Goal: Information Seeking & Learning: Learn about a topic

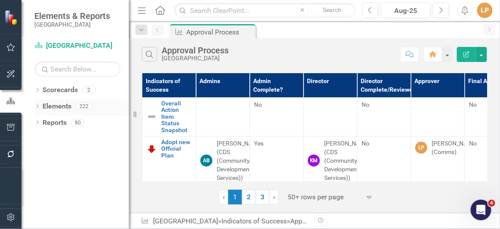
drag, startPoint x: 39, startPoint y: 102, endPoint x: 64, endPoint y: 102, distance: 25.0
click at [39, 102] on div "Dropdown Elements 222" at bounding box center [81, 107] width 95 height 16
click at [36, 107] on icon "Dropdown" at bounding box center [37, 107] width 6 height 5
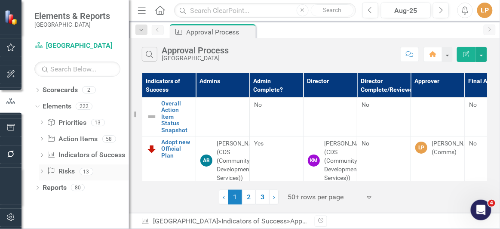
click at [41, 170] on div "Dropdown" at bounding box center [42, 172] width 6 height 7
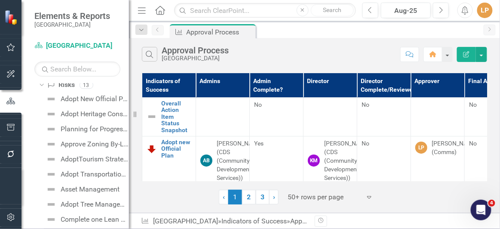
scroll to position [85, 0]
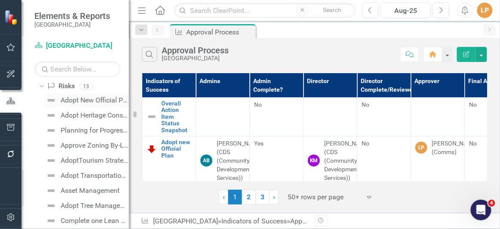
click at [96, 102] on div "Adopt New Official Plan" at bounding box center [95, 100] width 68 height 8
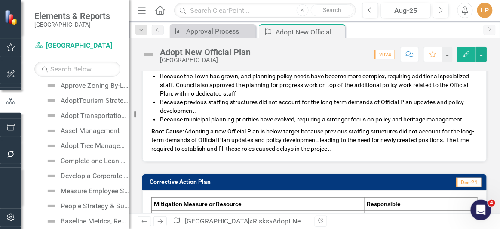
scroll to position [156, 0]
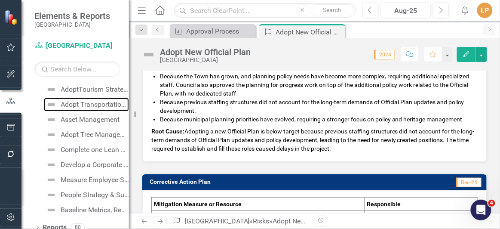
drag, startPoint x: 79, startPoint y: 106, endPoint x: 214, endPoint y: 104, distance: 135.6
click at [79, 106] on div "Adopt Transportation Masterplan" at bounding box center [95, 105] width 68 height 8
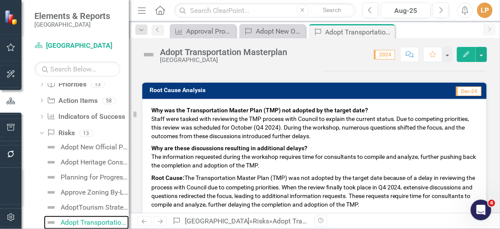
scroll to position [352, 0]
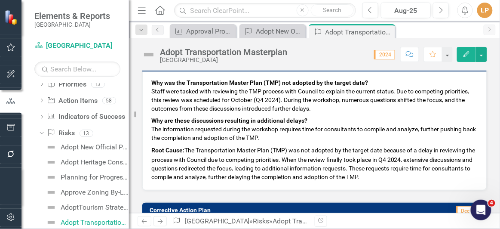
click at [313, 129] on p "Why are these discussions resulting in additional delays? The information reque…" at bounding box center [314, 128] width 327 height 29
click at [340, 148] on span "Root Cause: The Transportation Master Plan (TMP) was not adopted by the target …" at bounding box center [313, 164] width 324 height 34
click at [378, 151] on p "Root Cause: The Transportation Master Plan (TMP) was not adopted by the target …" at bounding box center [314, 162] width 327 height 37
drag, startPoint x: 420, startPoint y: 177, endPoint x: 301, endPoint y: 151, distance: 122.0
click at [301, 151] on p "Root Cause: The Transportation Master Plan (TMP) was not adopted by the target …" at bounding box center [314, 162] width 327 height 37
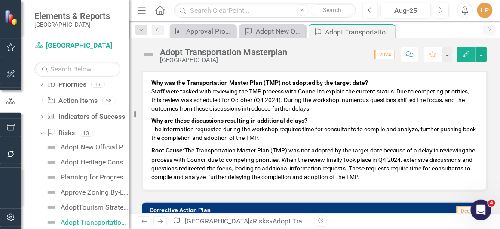
click at [308, 156] on span "Root Cause: The Transportation Master Plan (TMP) was not adopted by the target …" at bounding box center [313, 164] width 324 height 34
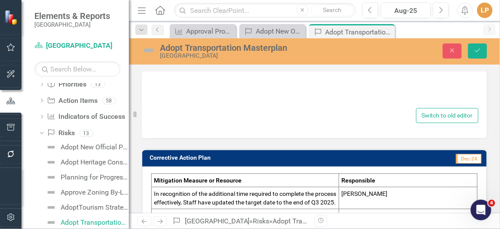
type textarea "<p><span style="color: #000000;"><span style="font-size: 14px;"><strong>Why was…"
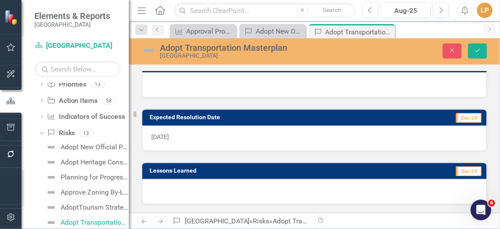
scroll to position [583, 0]
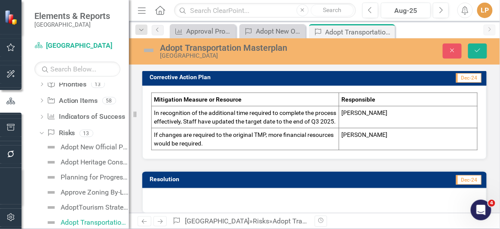
click at [329, 137] on p "If changes are required to the original TMP, more financial resources would be …" at bounding box center [245, 138] width 183 height 17
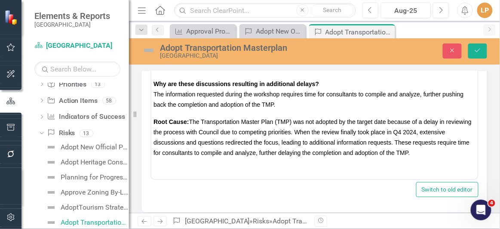
scroll to position [426, 0]
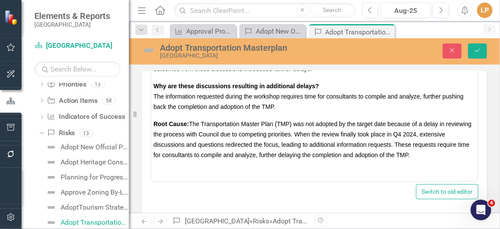
click at [324, 155] on span "Root Cause: The Transportation Master Plan (TMP) was not adopted by the target …" at bounding box center [312, 139] width 318 height 38
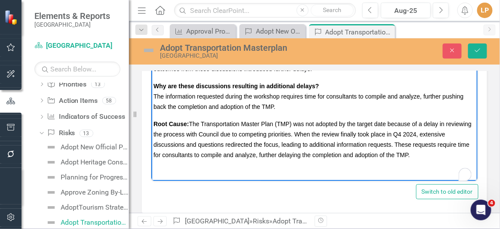
click at [324, 155] on span "Root Cause: The Transportation Master Plan (TMP) was not adopted by the target …" at bounding box center [312, 139] width 318 height 38
click at [394, 141] on span "Root Cause: The Transportation Master Plan (TMP) was not adopted by the target …" at bounding box center [312, 139] width 318 height 38
drag, startPoint x: 192, startPoint y: 123, endPoint x: 448, endPoint y: 153, distance: 257.4
click at [448, 153] on p "Root Cause: The Transportation Master Plan (TMP) was not adopted by the target …" at bounding box center [314, 139] width 322 height 41
click at [207, 139] on p "Root Cause: The Transportation Master Plan (TMP) was not adopted by the target …" at bounding box center [314, 139] width 322 height 41
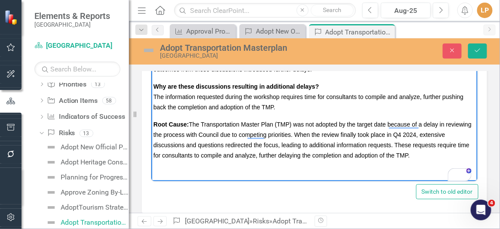
drag, startPoint x: 191, startPoint y: 123, endPoint x: 447, endPoint y: 163, distance: 259.2
click at [447, 163] on body "Why was the Transportation Master Plan (TMP) not adopted by the target date? St…" at bounding box center [314, 100] width 327 height 139
copy span "The Transportation Master Plan (TMP) was not adopted by the target date because…"
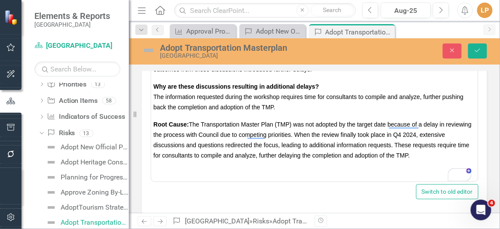
click at [173, 189] on div "Switch to old editor" at bounding box center [315, 191] width 328 height 15
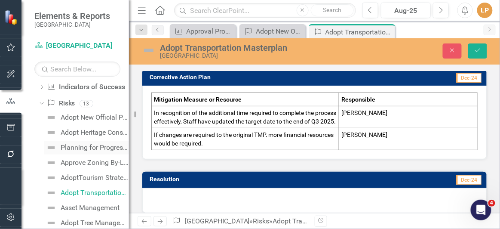
scroll to position [77, 0]
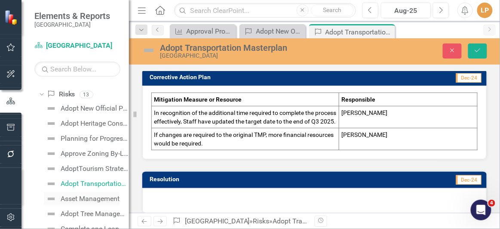
click at [83, 195] on div "Asset Management" at bounding box center [90, 199] width 59 height 8
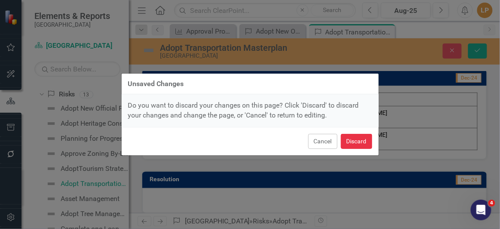
click at [350, 139] on button "Discard" at bounding box center [356, 141] width 31 height 15
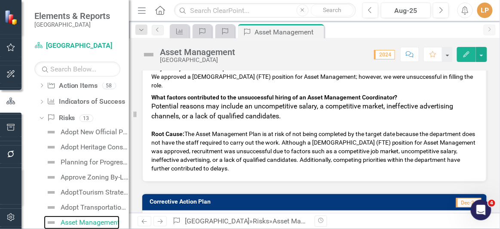
scroll to position [508, 0]
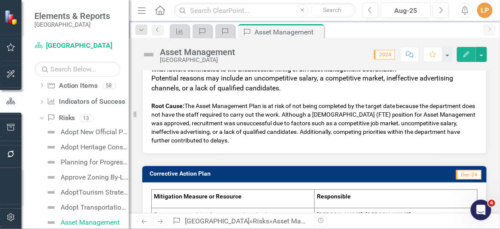
click at [294, 102] on span "Root Cause: The Asset Management Plan is at risk of not being completed by the …" at bounding box center [313, 122] width 325 height 41
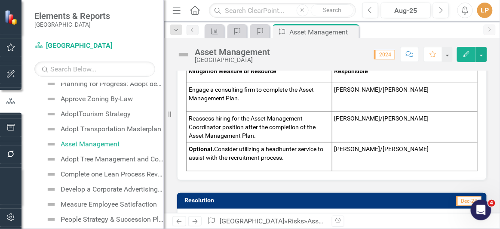
scroll to position [641, 0]
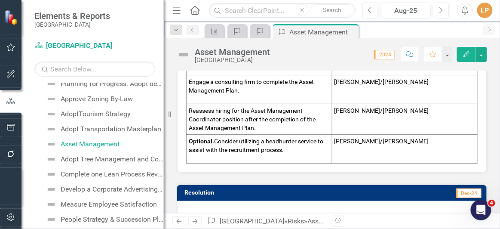
drag, startPoint x: 130, startPoint y: 187, endPoint x: 163, endPoint y: 185, distance: 33.2
click at [164, 187] on div "Resize" at bounding box center [167, 114] width 7 height 229
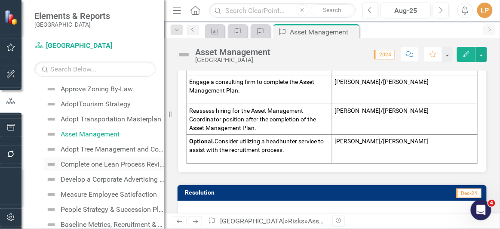
scroll to position [163, 0]
